Goal: Task Accomplishment & Management: Use online tool/utility

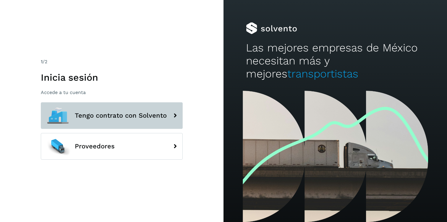
click at [113, 114] on span "Tengo contrato con Solvento" at bounding box center [121, 115] width 92 height 7
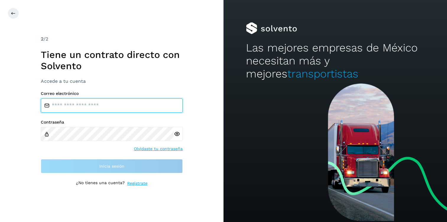
click at [86, 102] on input "email" at bounding box center [112, 105] width 142 height 14
type input "**********"
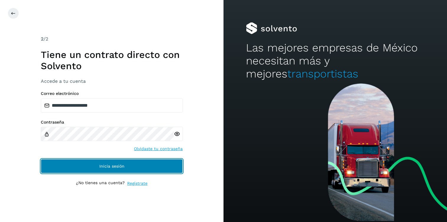
click at [66, 168] on button "Inicia sesión" at bounding box center [112, 166] width 142 height 14
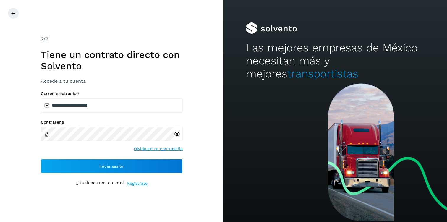
click at [178, 134] on icon at bounding box center [177, 134] width 6 height 6
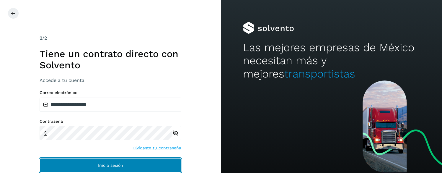
click at [114, 162] on button "Inicia sesión" at bounding box center [111, 165] width 142 height 14
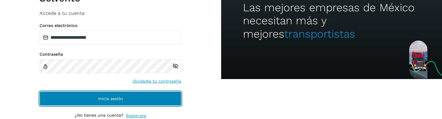
click at [74, 100] on button "Inicia sesión" at bounding box center [111, 98] width 142 height 14
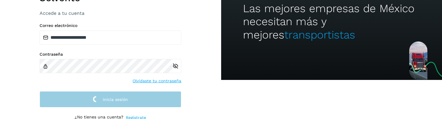
scroll to position [40, 0]
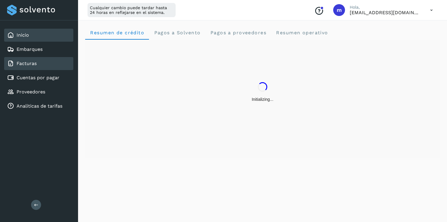
click at [32, 66] on link "Facturas" at bounding box center [27, 64] width 20 height 6
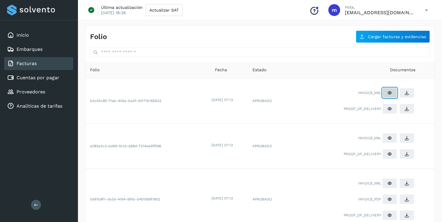
click at [393, 92] on button at bounding box center [390, 93] width 15 height 10
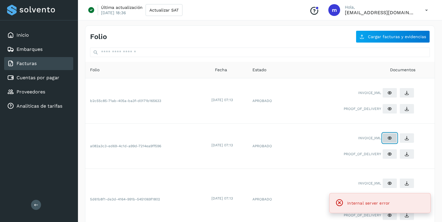
click at [391, 119] on icon at bounding box center [390, 138] width 5 height 5
click at [395, 119] on button at bounding box center [390, 183] width 15 height 10
